Goal: Complete application form

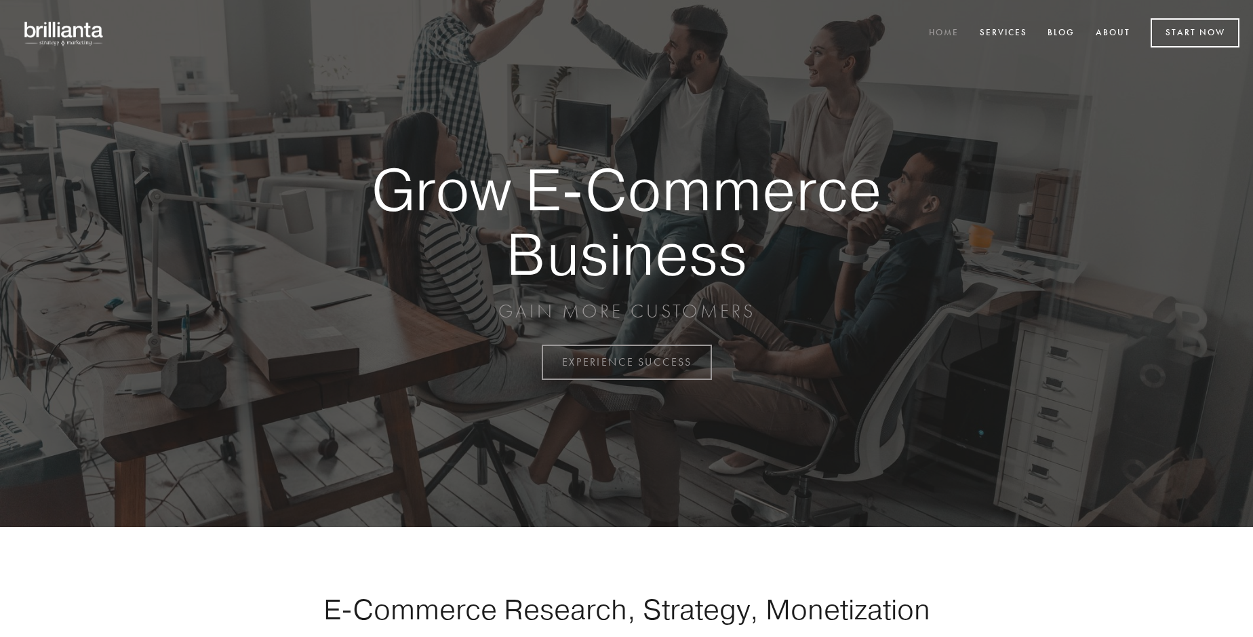
scroll to position [3553, 0]
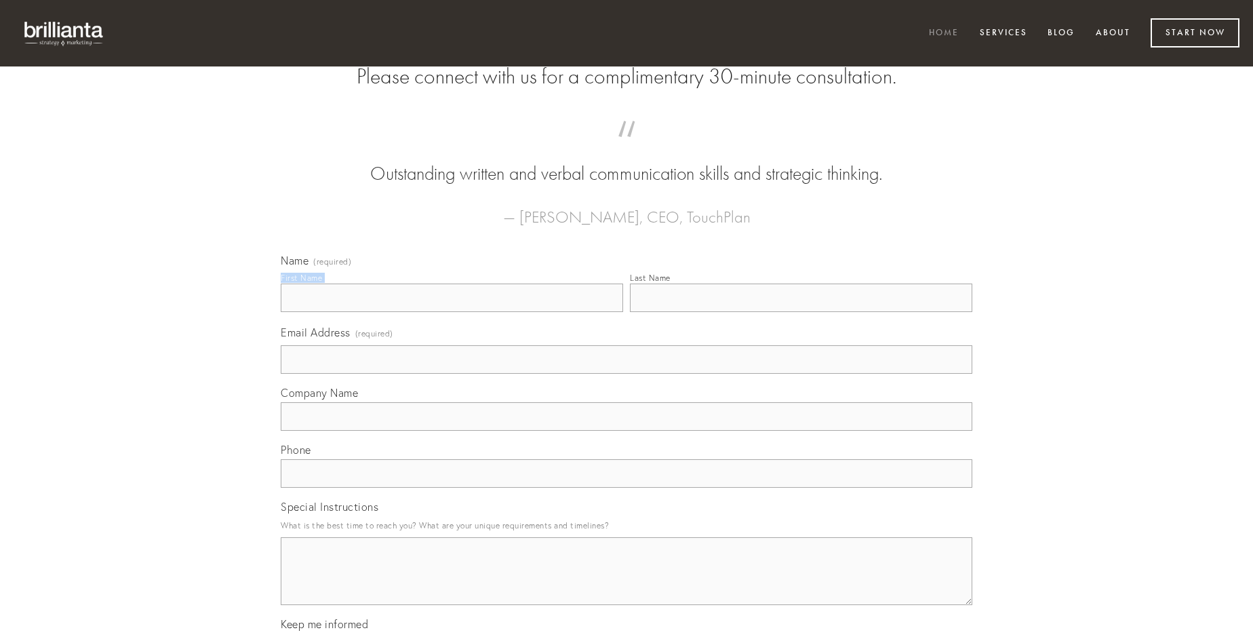
type input "[PERSON_NAME]"
click at [801, 312] on input "Last Name" at bounding box center [801, 297] width 342 height 28
type input "[PERSON_NAME]"
click at [626, 374] on input "Email Address (required)" at bounding box center [626, 359] width 691 height 28
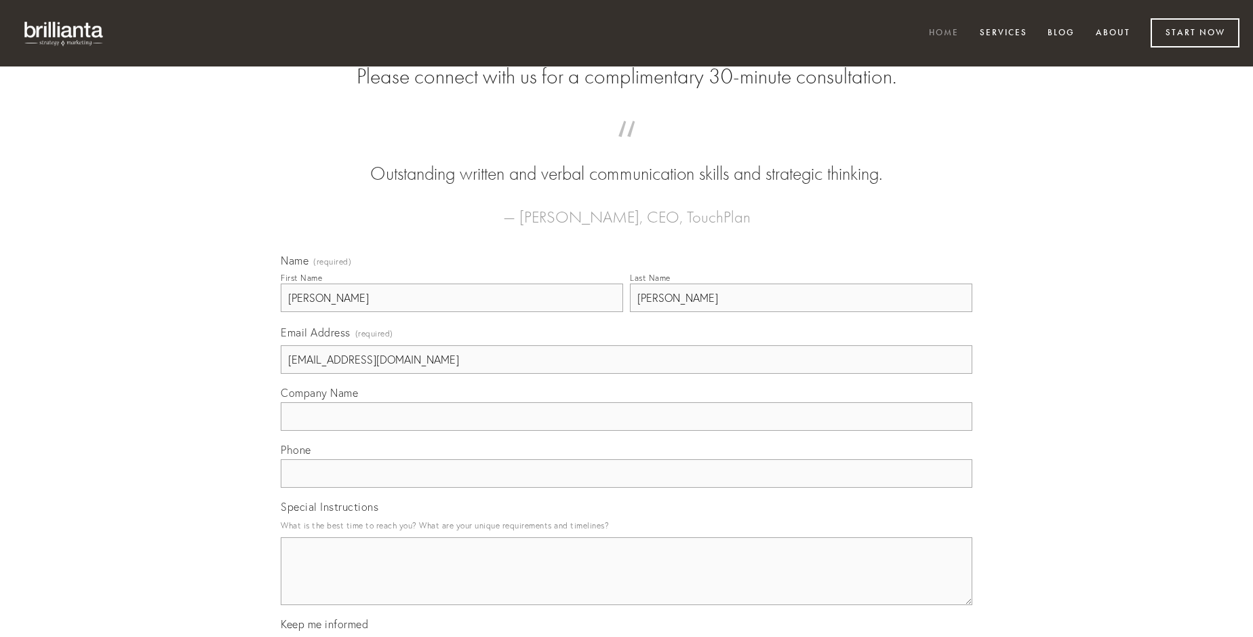
type input "[EMAIL_ADDRESS][DOMAIN_NAME]"
click at [626, 430] on input "Company Name" at bounding box center [626, 416] width 691 height 28
type input "amiculum"
click at [626, 487] on input "text" at bounding box center [626, 473] width 691 height 28
click at [626, 583] on textarea "Special Instructions" at bounding box center [626, 571] width 691 height 68
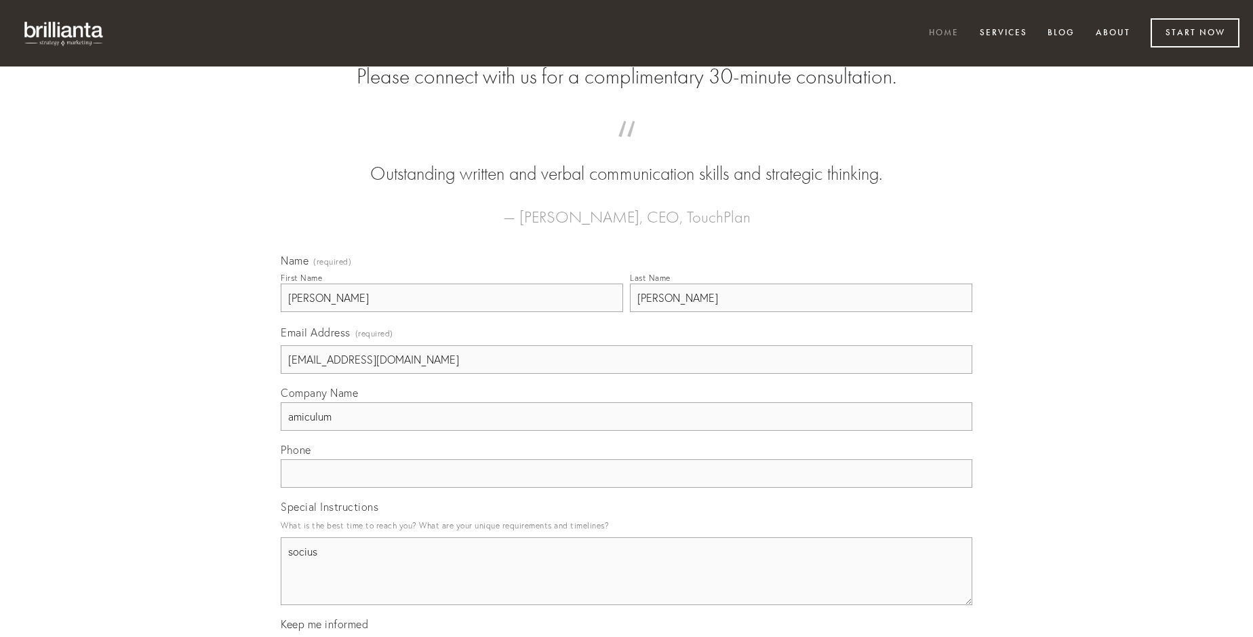
type textarea "socius"
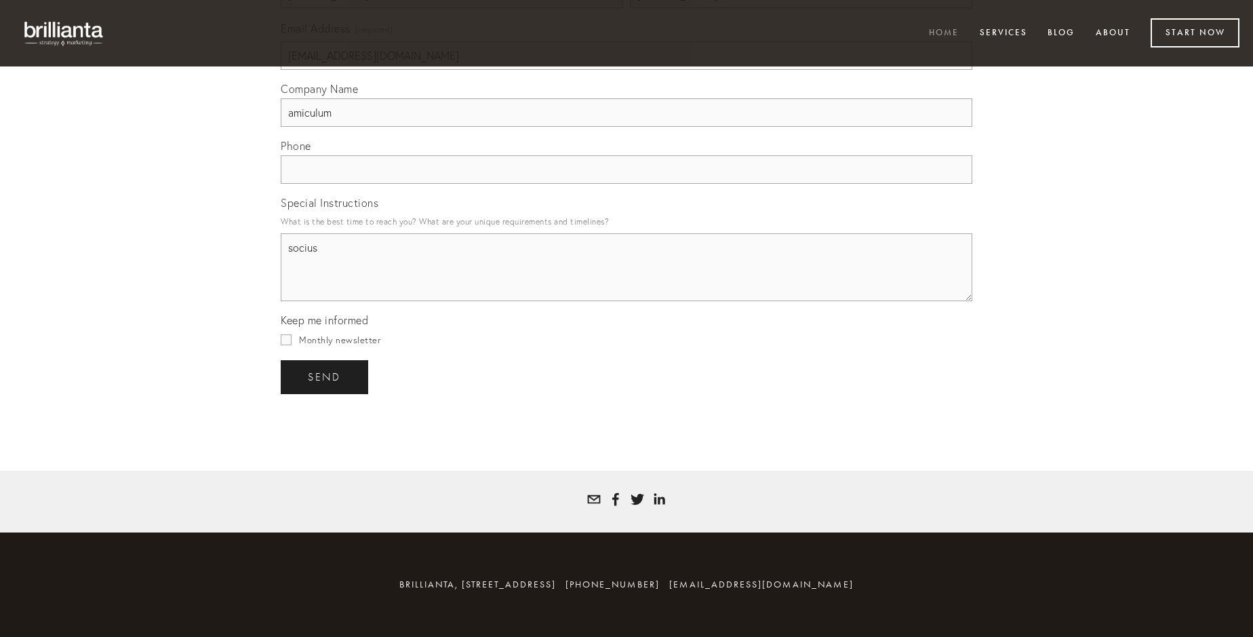
click at [325, 376] on span "send" at bounding box center [324, 377] width 33 height 12
